Goal: Communication & Community: Participate in discussion

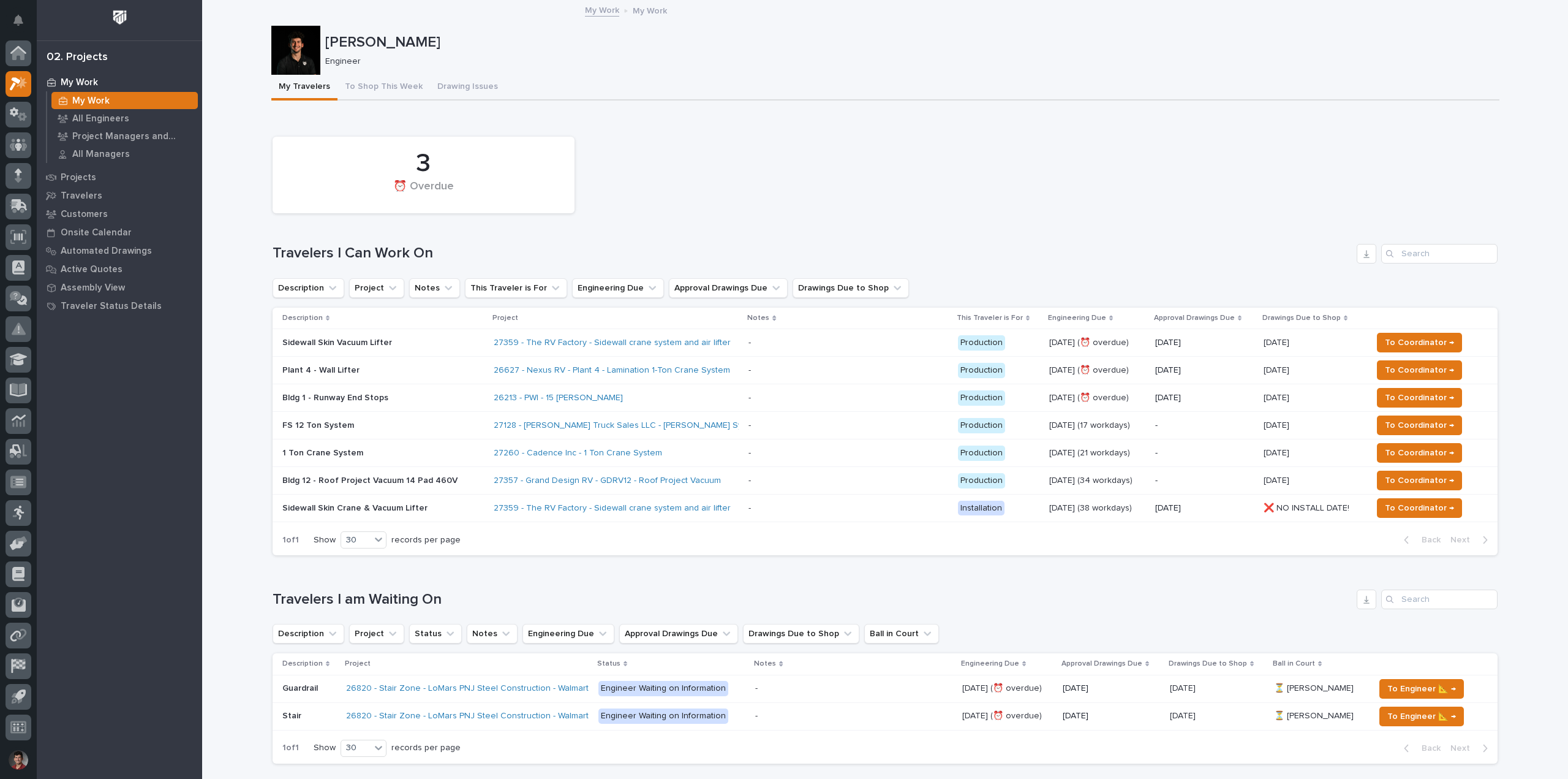
click at [808, 164] on div "3 ⏰ Overdue" at bounding box center [886, 175] width 1238 height 89
click at [390, 363] on div "Plant 4 - Wall Lifter" at bounding box center [383, 369] width 202 height 13
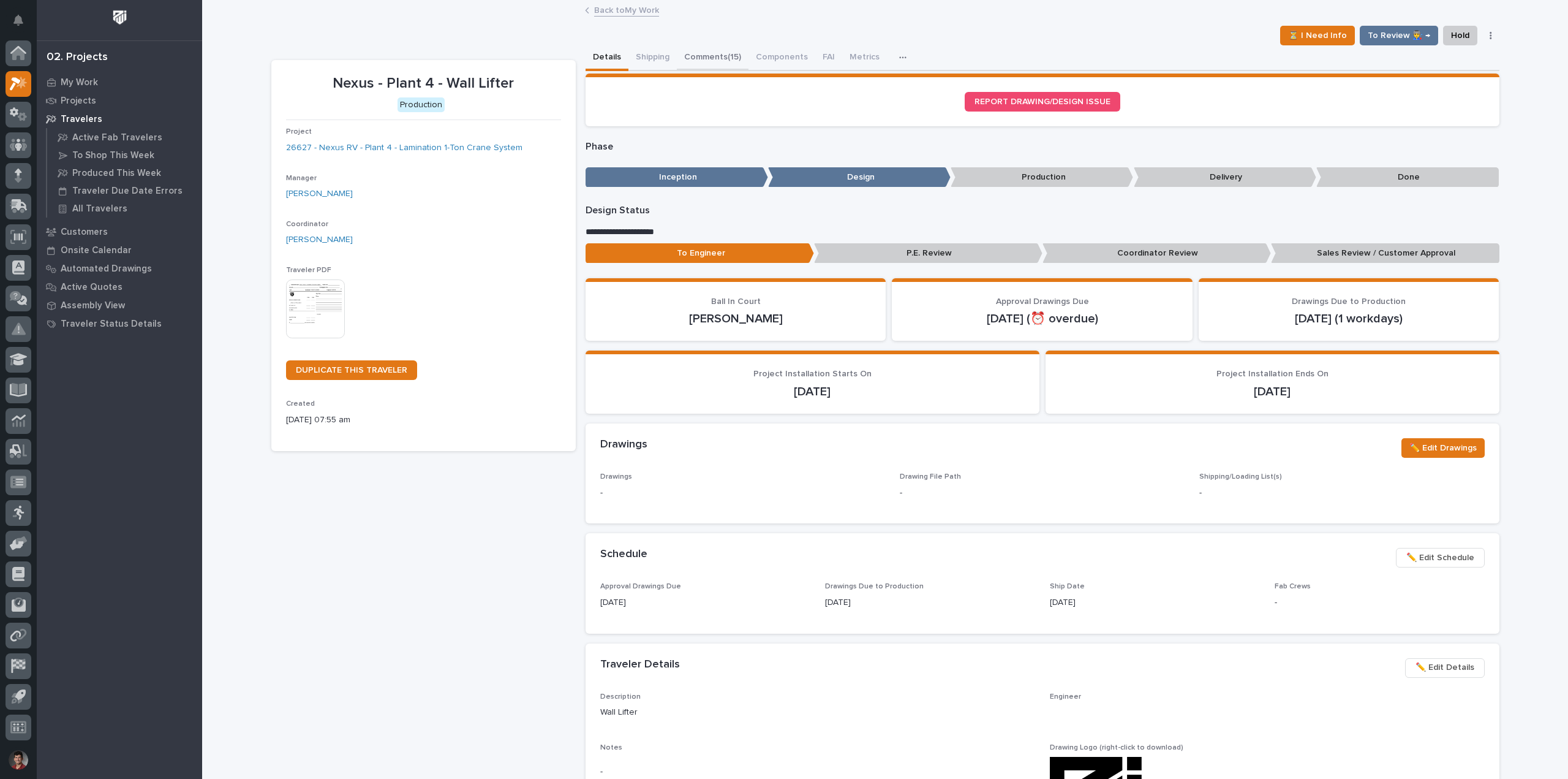
click at [724, 60] on button "Comments (15)" at bounding box center [712, 58] width 71 height 25
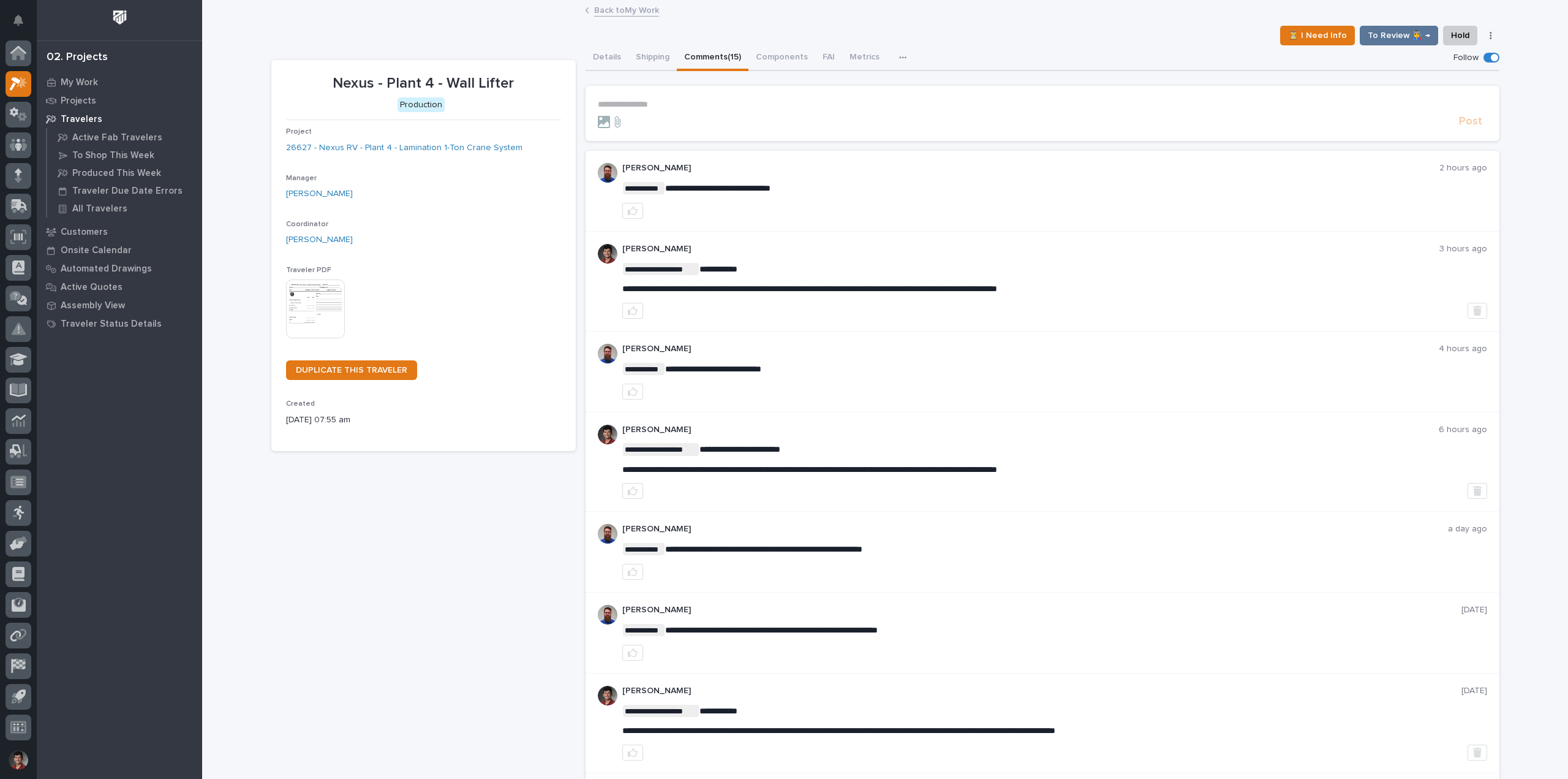
click at [655, 109] on p "**********" at bounding box center [1042, 105] width 889 height 11
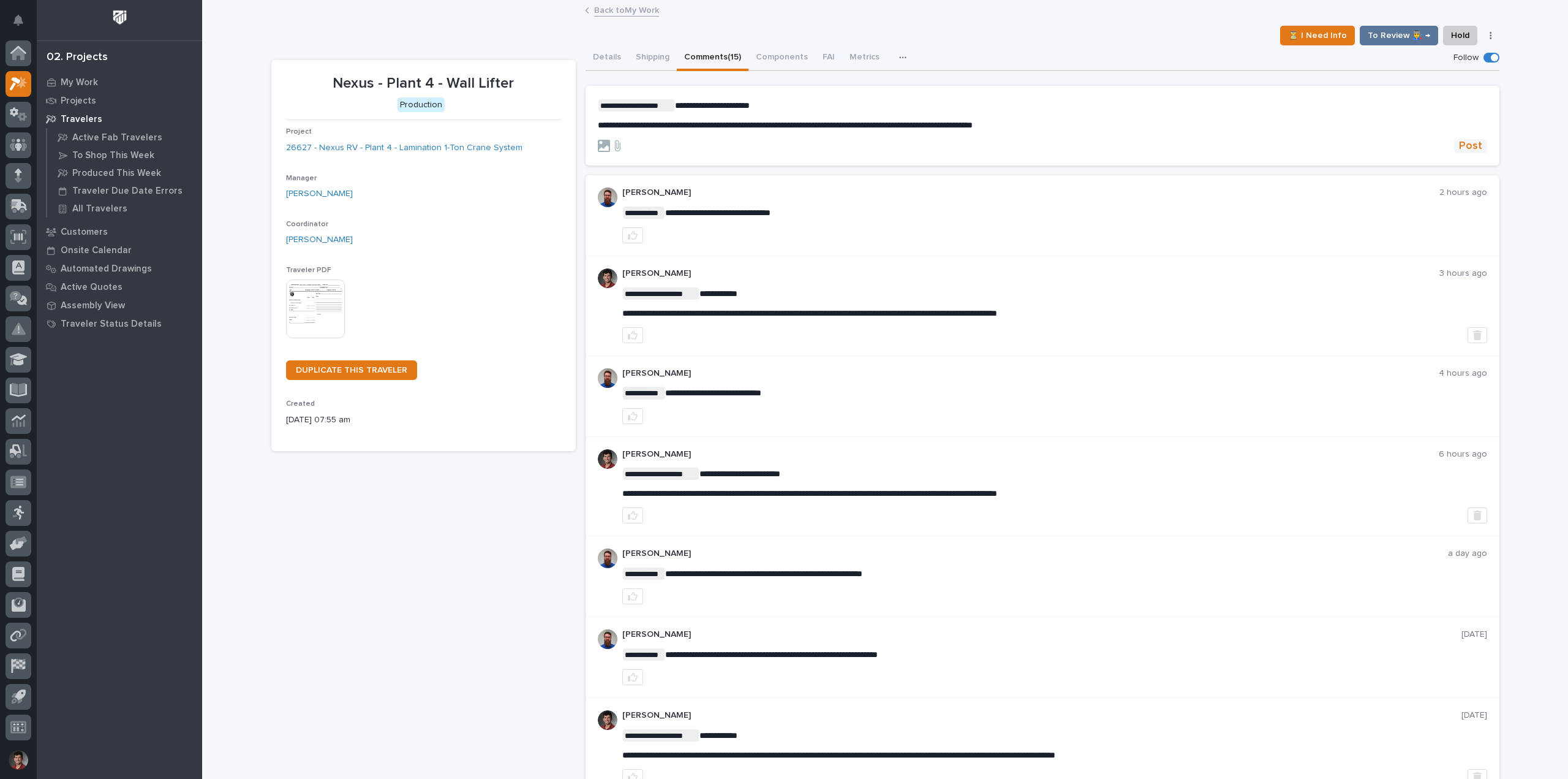
click at [1454, 149] on button "Post" at bounding box center [1470, 147] width 33 height 14
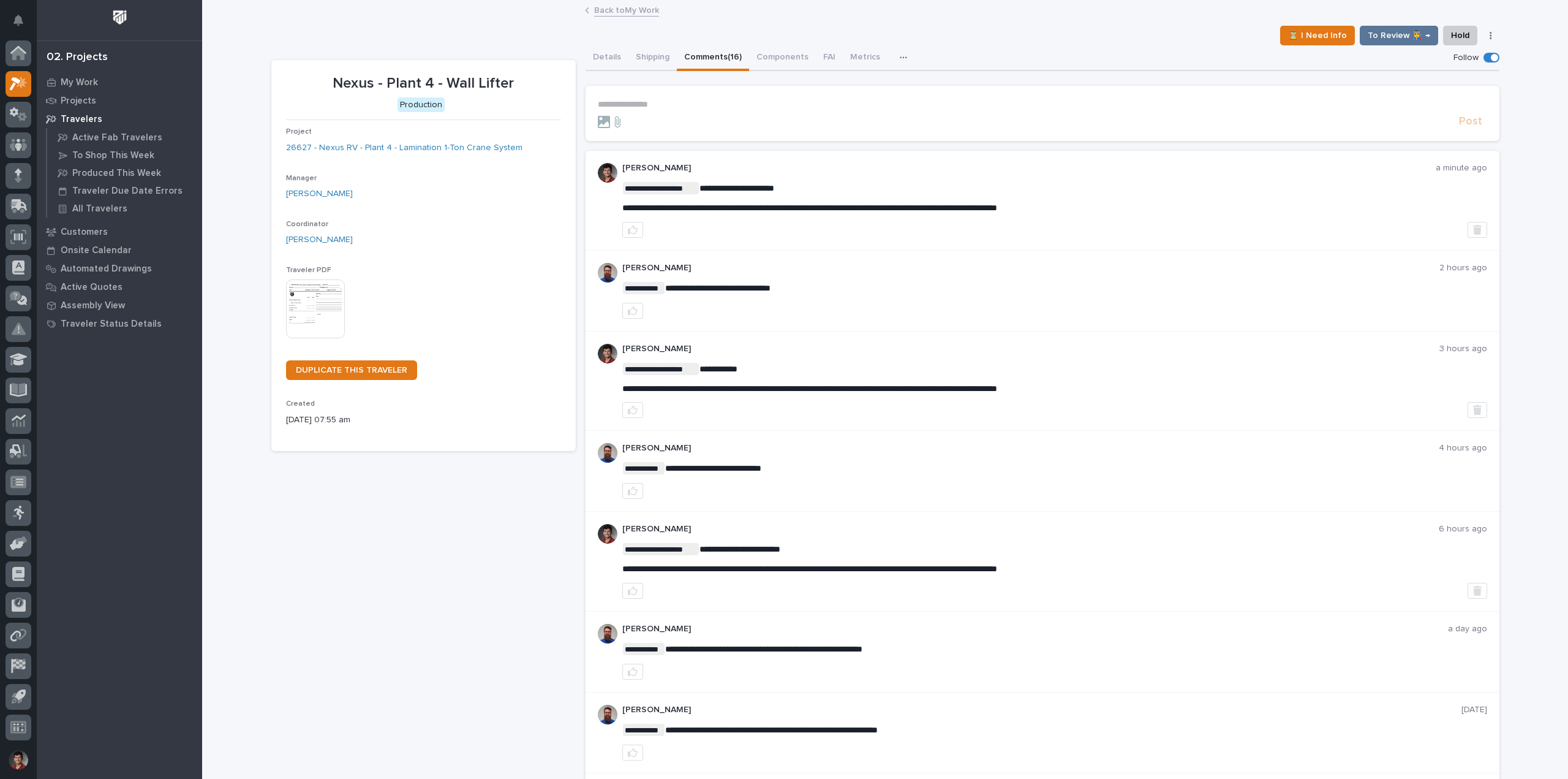
click at [629, 14] on link "Back to My Work" at bounding box center [627, 10] width 65 height 14
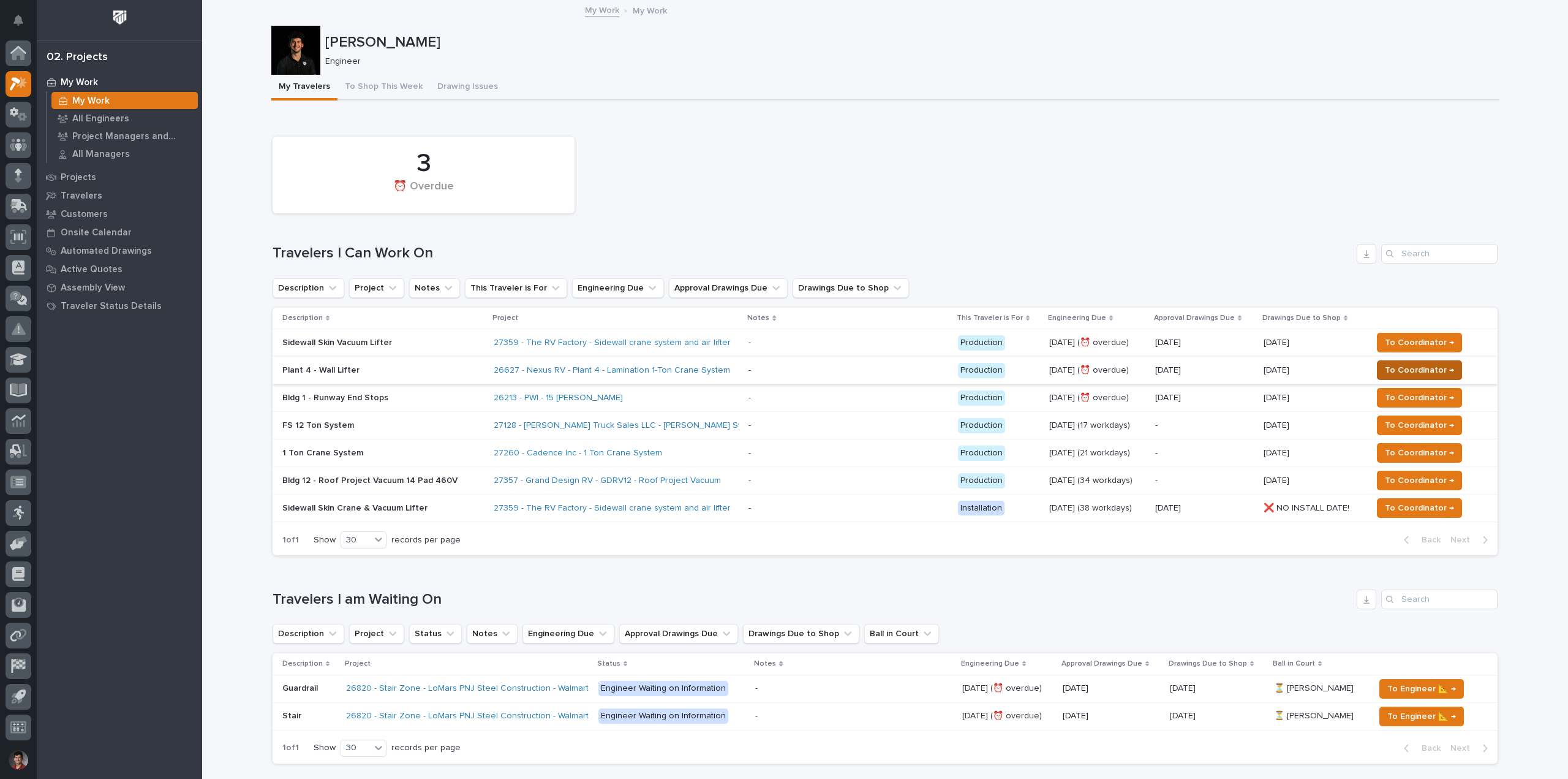
click at [1450, 367] on button "To Coordinator →" at bounding box center [1420, 370] width 85 height 20
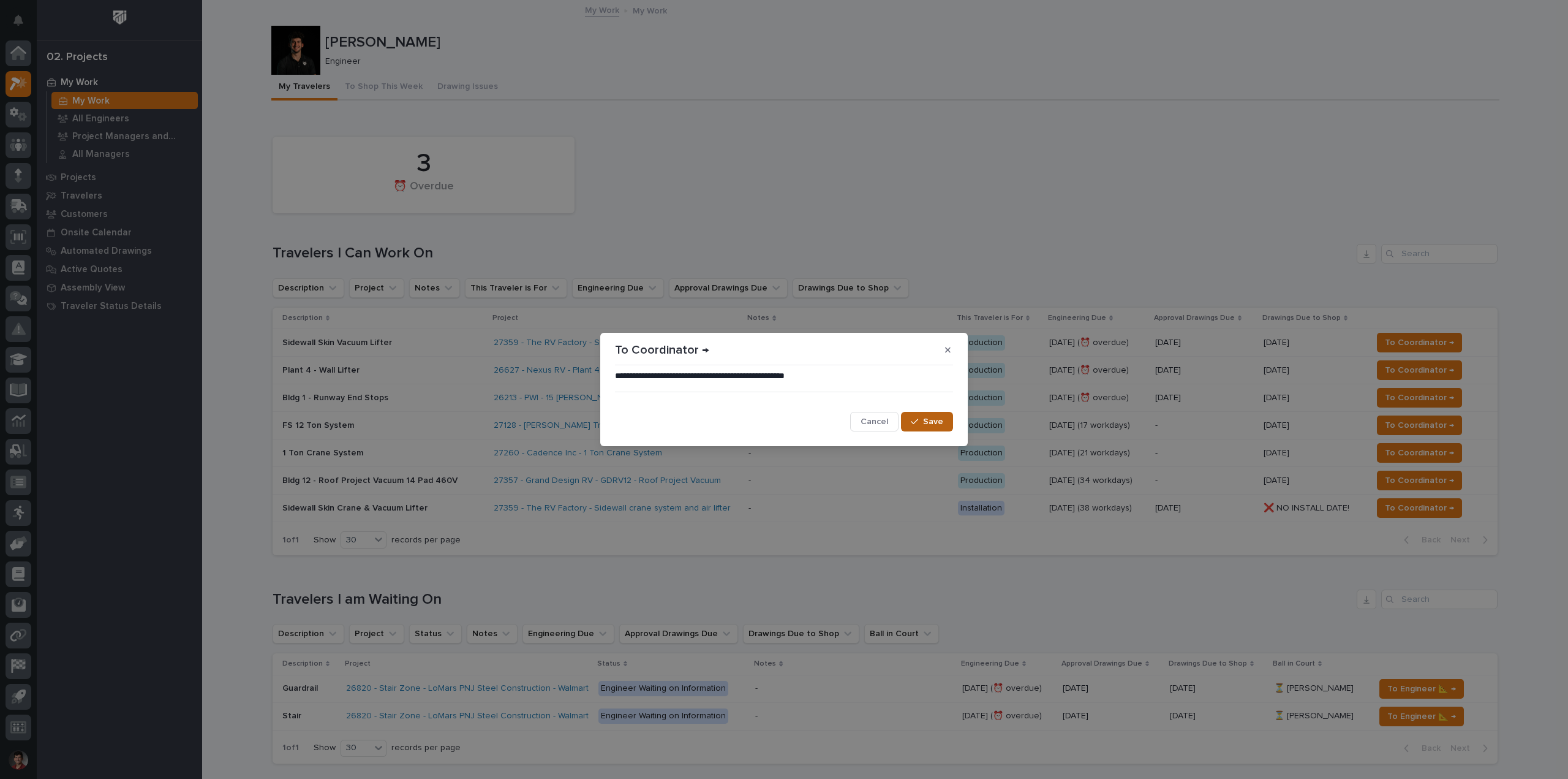
click at [936, 420] on span "Save" at bounding box center [933, 422] width 20 height 11
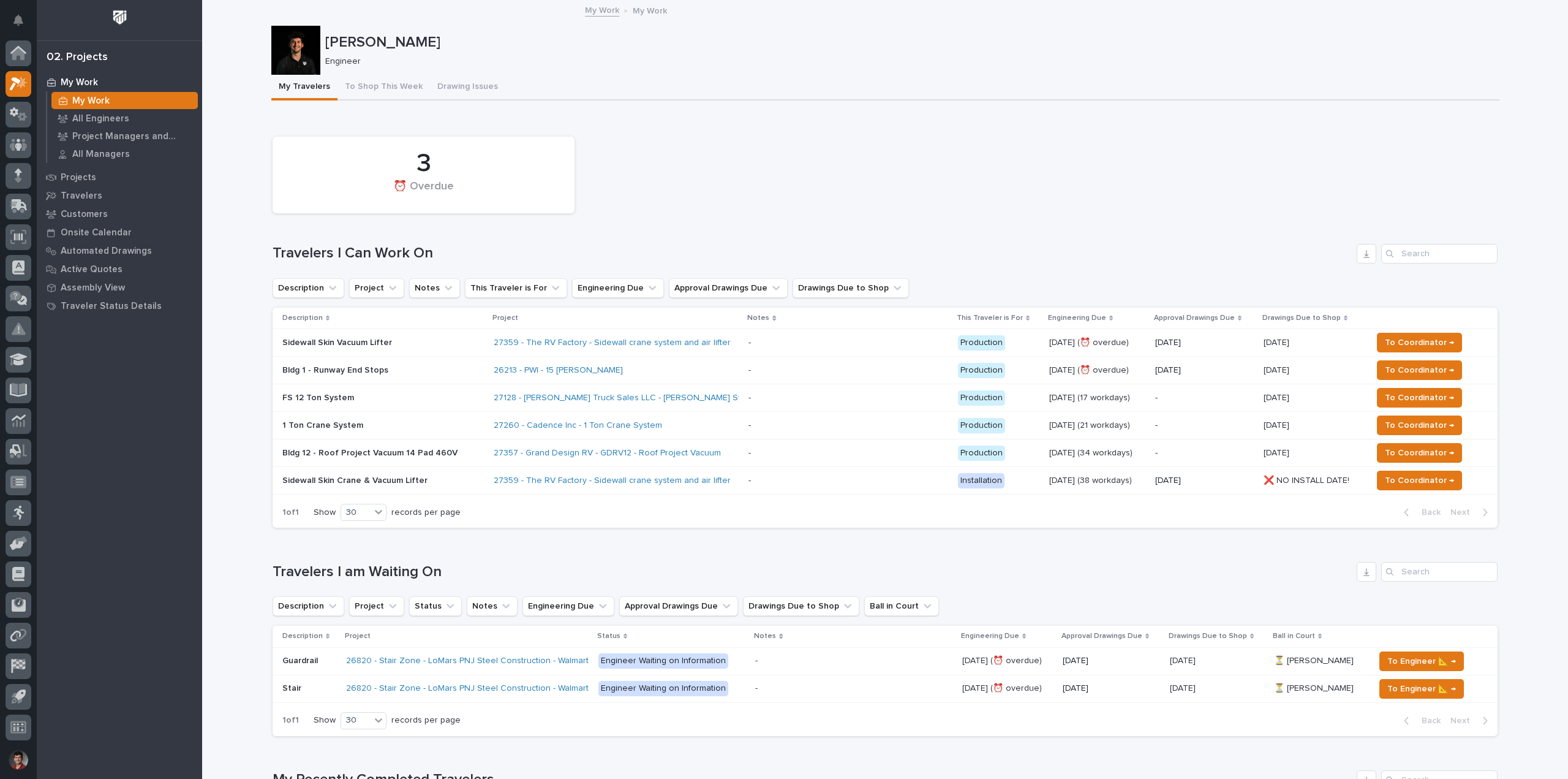
click at [695, 120] on div "Loading... Saving… 3 ⏰ Overdue Travelers I Can Work On Description Project Note…" at bounding box center [885, 326] width 1225 height 423
click at [819, 192] on div "3 ⏰ Overdue" at bounding box center [886, 175] width 1238 height 89
